Goal: Transaction & Acquisition: Purchase product/service

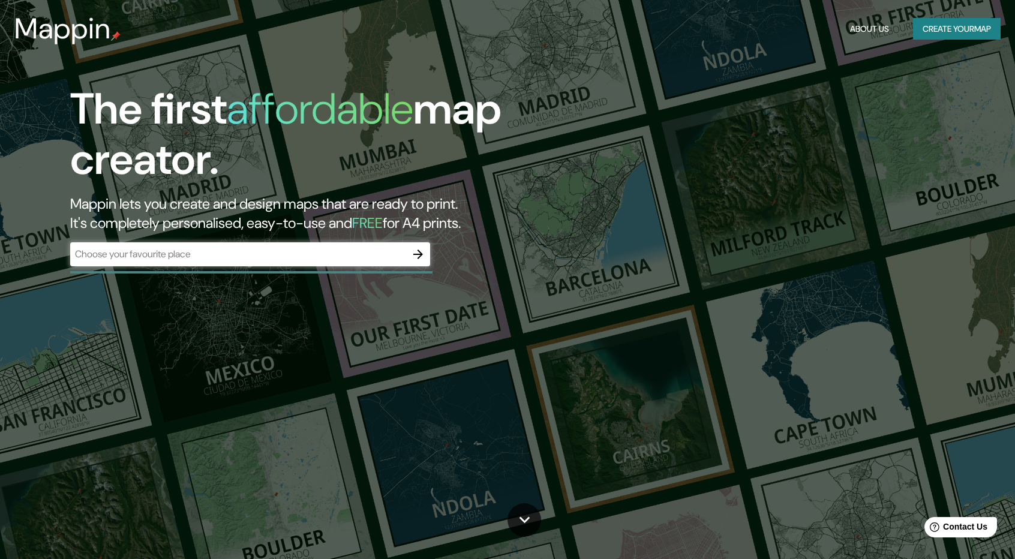
click at [331, 262] on div "​" at bounding box center [250, 254] width 360 height 24
click at [424, 250] on icon "button" at bounding box center [418, 254] width 14 height 14
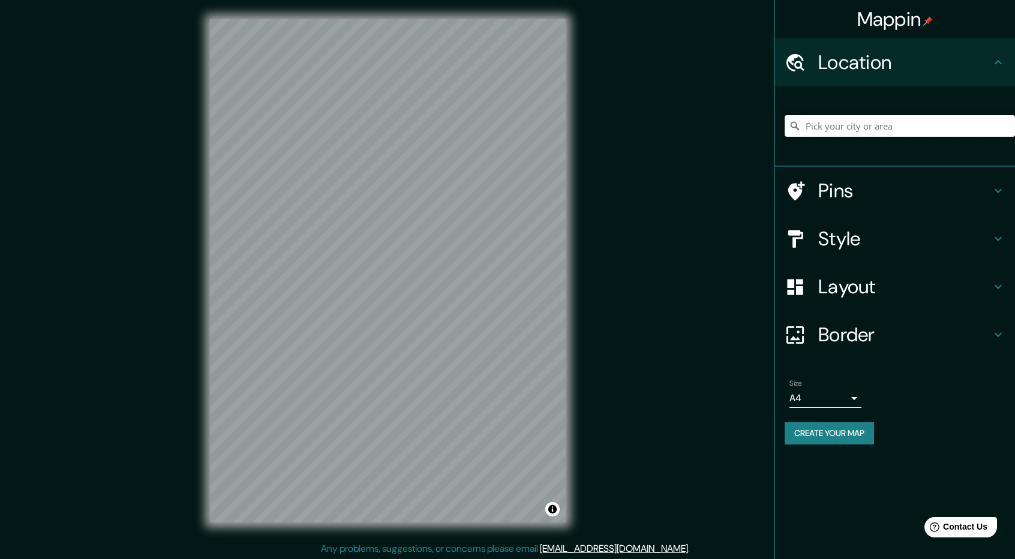
click at [914, 131] on input "Pick your city or area" at bounding box center [900, 126] width 230 height 22
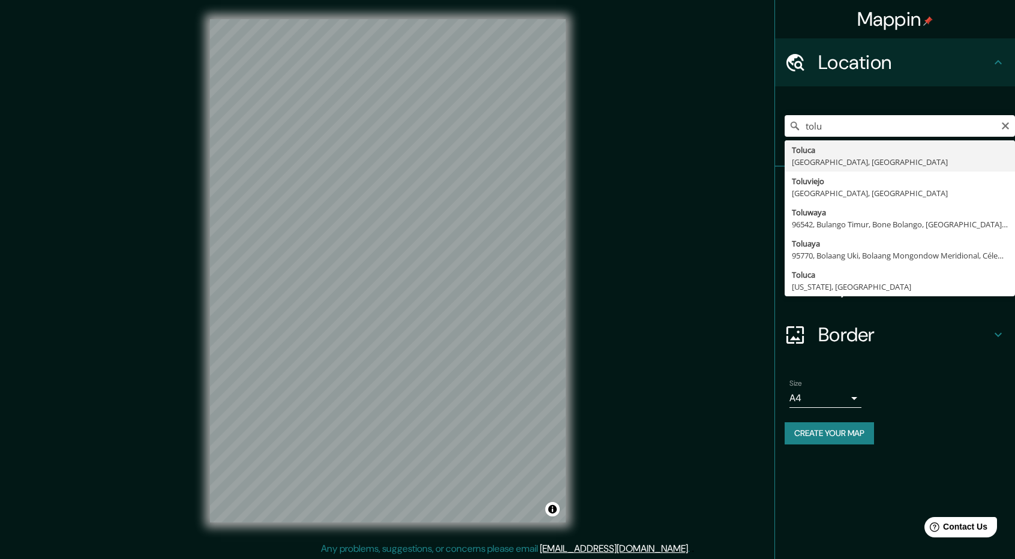
type input "Toluca, [GEOGRAPHIC_DATA], [GEOGRAPHIC_DATA]"
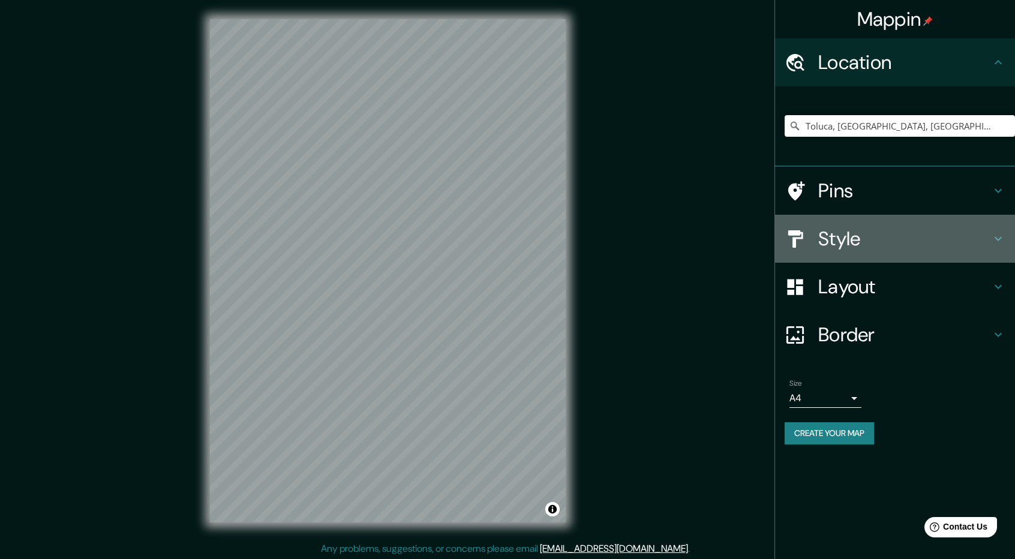
click at [874, 239] on h4 "Style" at bounding box center [904, 239] width 173 height 24
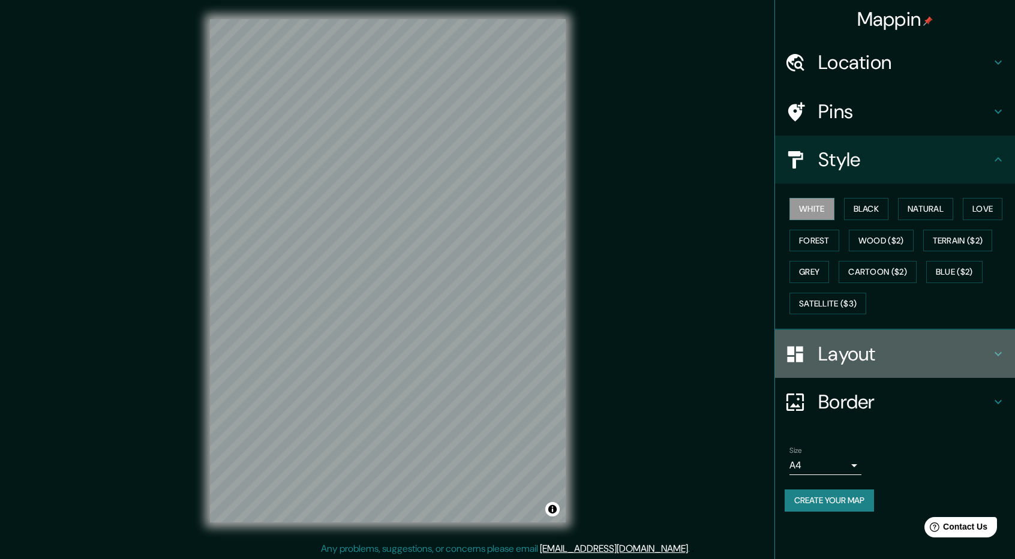
click at [836, 358] on h4 "Layout" at bounding box center [904, 354] width 173 height 24
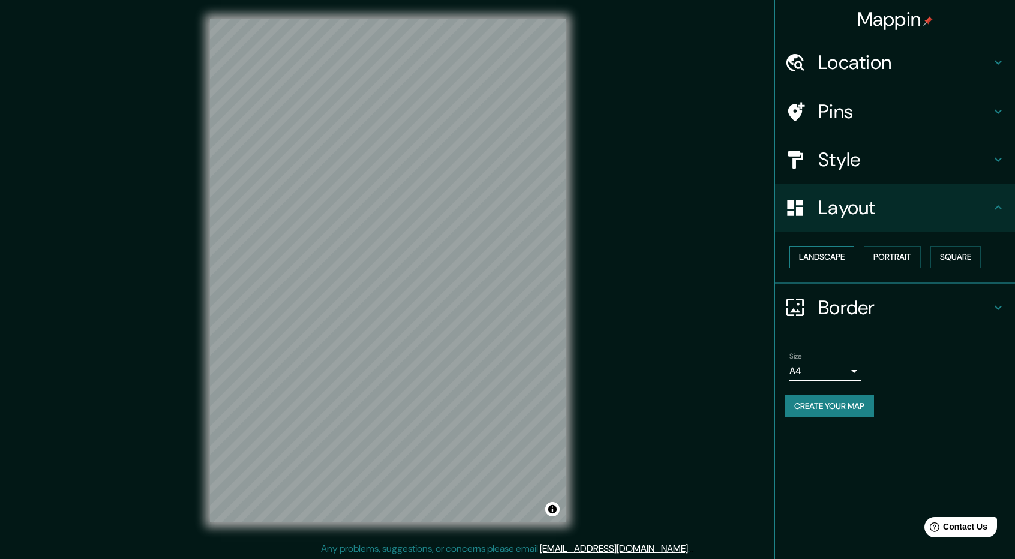
drag, startPoint x: 833, startPoint y: 268, endPoint x: 830, endPoint y: 260, distance: 7.6
click at [830, 260] on div "Landscape [GEOGRAPHIC_DATA]" at bounding box center [900, 257] width 230 height 32
click at [830, 260] on button "Landscape" at bounding box center [822, 257] width 65 height 22
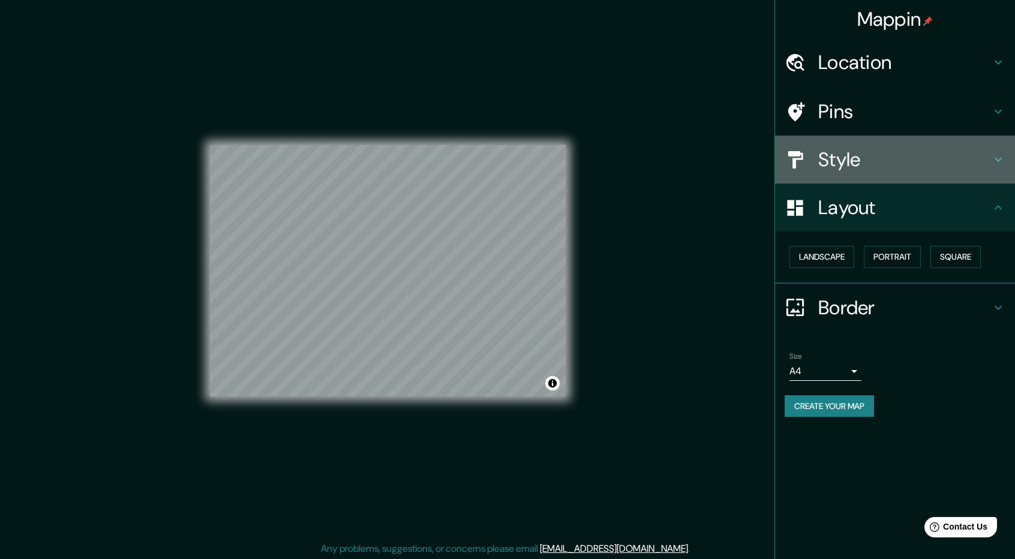
click at [907, 173] on div "Style" at bounding box center [895, 160] width 240 height 48
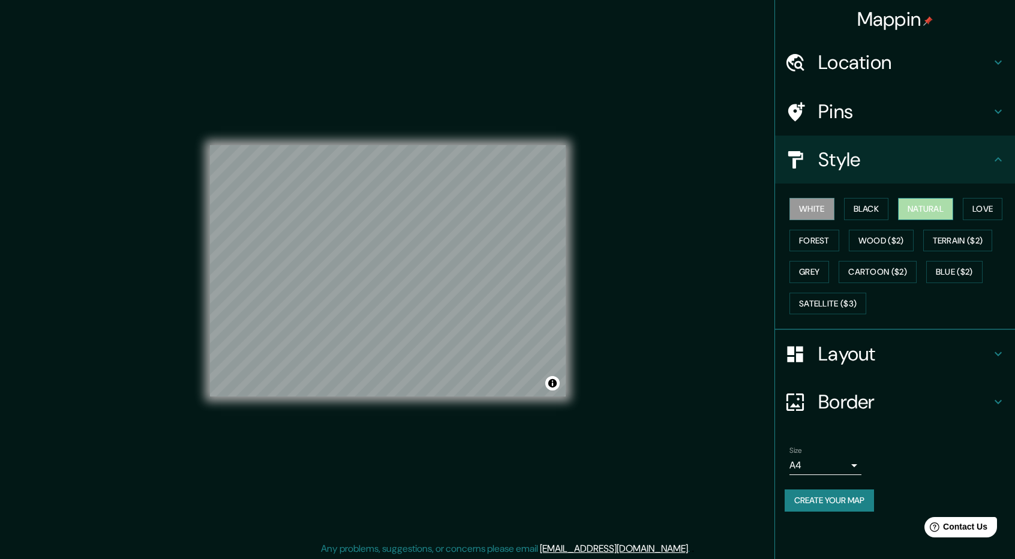
click at [930, 208] on button "Natural" at bounding box center [925, 209] width 55 height 22
click at [985, 205] on button "Love" at bounding box center [983, 209] width 40 height 22
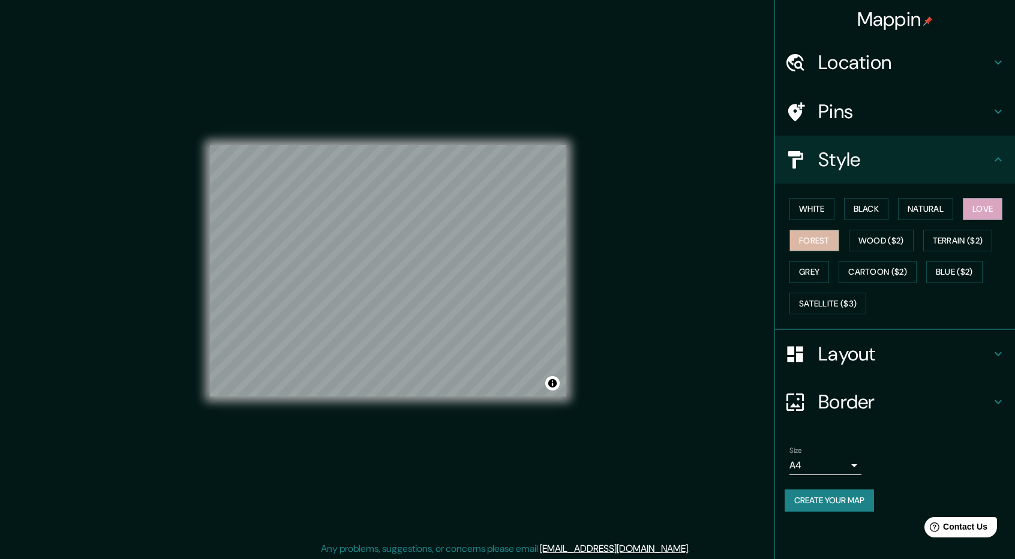
click at [827, 241] on button "Forest" at bounding box center [815, 241] width 50 height 22
click at [875, 241] on button "Wood ($2)" at bounding box center [881, 241] width 65 height 22
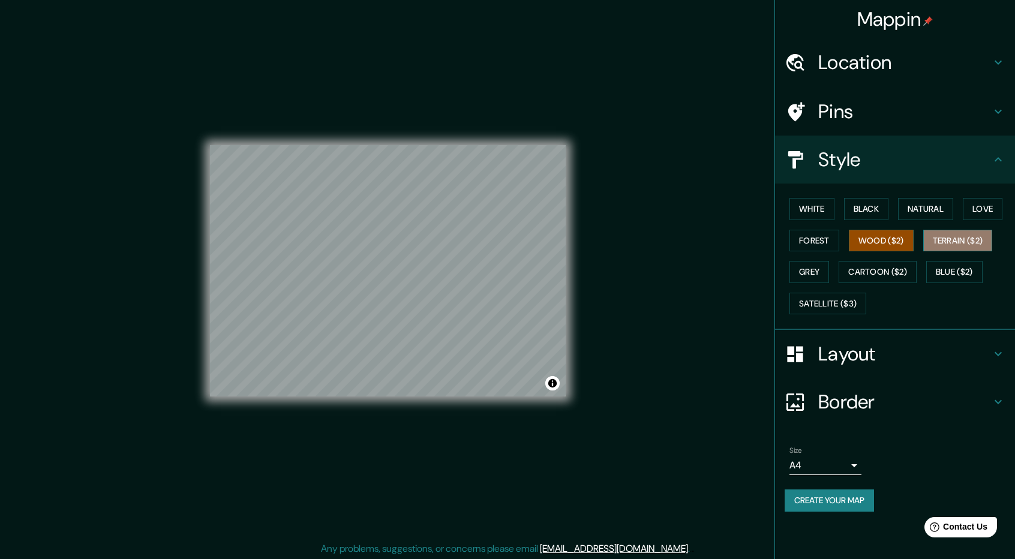
click at [944, 241] on button "Terrain ($2)" at bounding box center [958, 241] width 70 height 22
click at [822, 263] on button "Grey" at bounding box center [810, 272] width 40 height 22
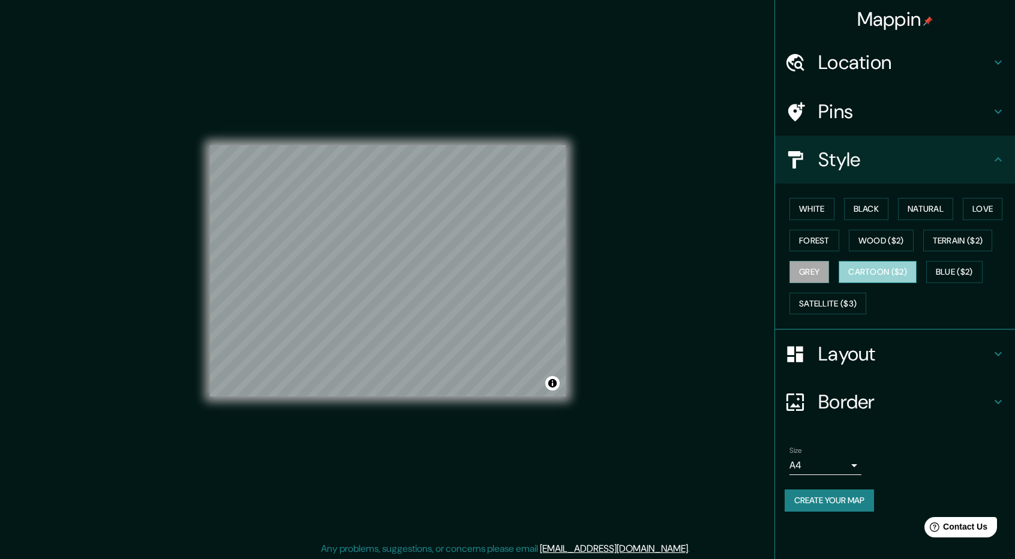
click at [887, 274] on button "Cartoon ($2)" at bounding box center [878, 272] width 78 height 22
click at [826, 211] on button "White" at bounding box center [812, 209] width 45 height 22
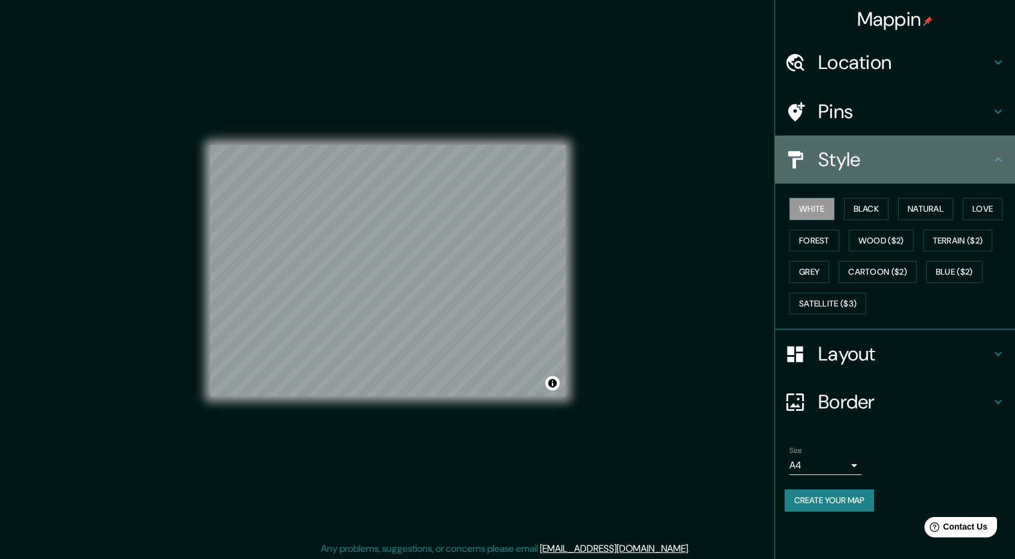
click at [905, 153] on h4 "Style" at bounding box center [904, 160] width 173 height 24
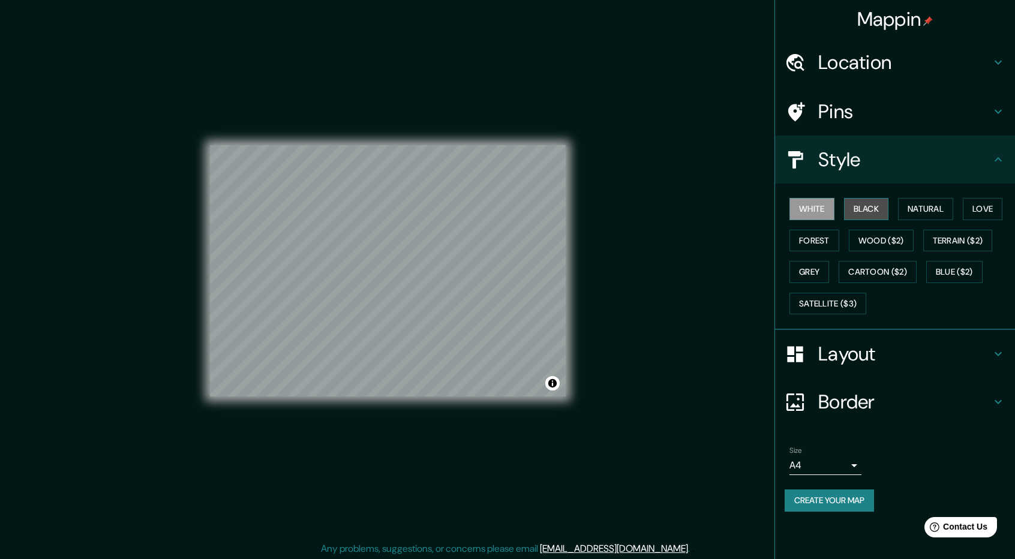
click at [875, 209] on button "Black" at bounding box center [866, 209] width 45 height 22
click at [829, 207] on button "White" at bounding box center [812, 209] width 45 height 22
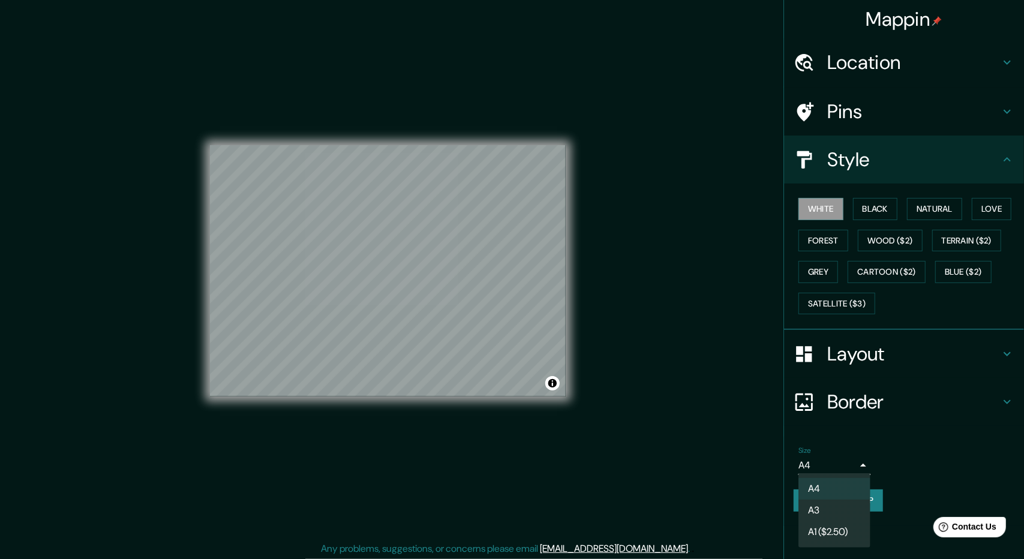
click at [851, 466] on body "Mappin Location [GEOGRAPHIC_DATA], [GEOGRAPHIC_DATA], [GEOGRAPHIC_DATA] Pins St…" at bounding box center [512, 279] width 1024 height 559
click at [833, 515] on li "A3" at bounding box center [835, 511] width 72 height 22
type input "a4"
